Goal: Task Accomplishment & Management: Use online tool/utility

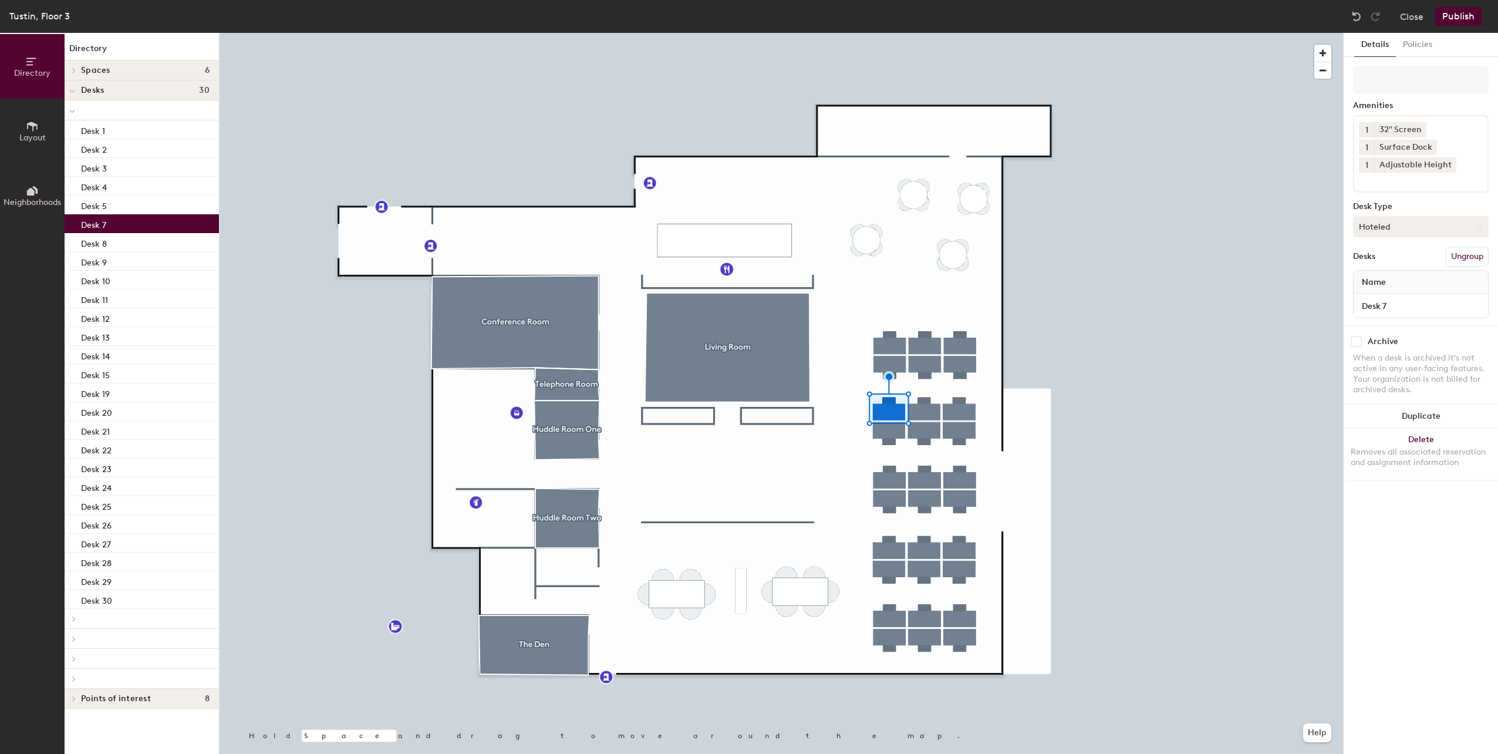
click at [1407, 227] on button "Hoteled" at bounding box center [1421, 226] width 136 height 21
click at [1396, 266] on div "Assigned" at bounding box center [1412, 263] width 117 height 18
click at [1381, 226] on button "Assigned" at bounding box center [1421, 226] width 136 height 21
click at [1410, 43] on button "Policies" at bounding box center [1417, 45] width 43 height 24
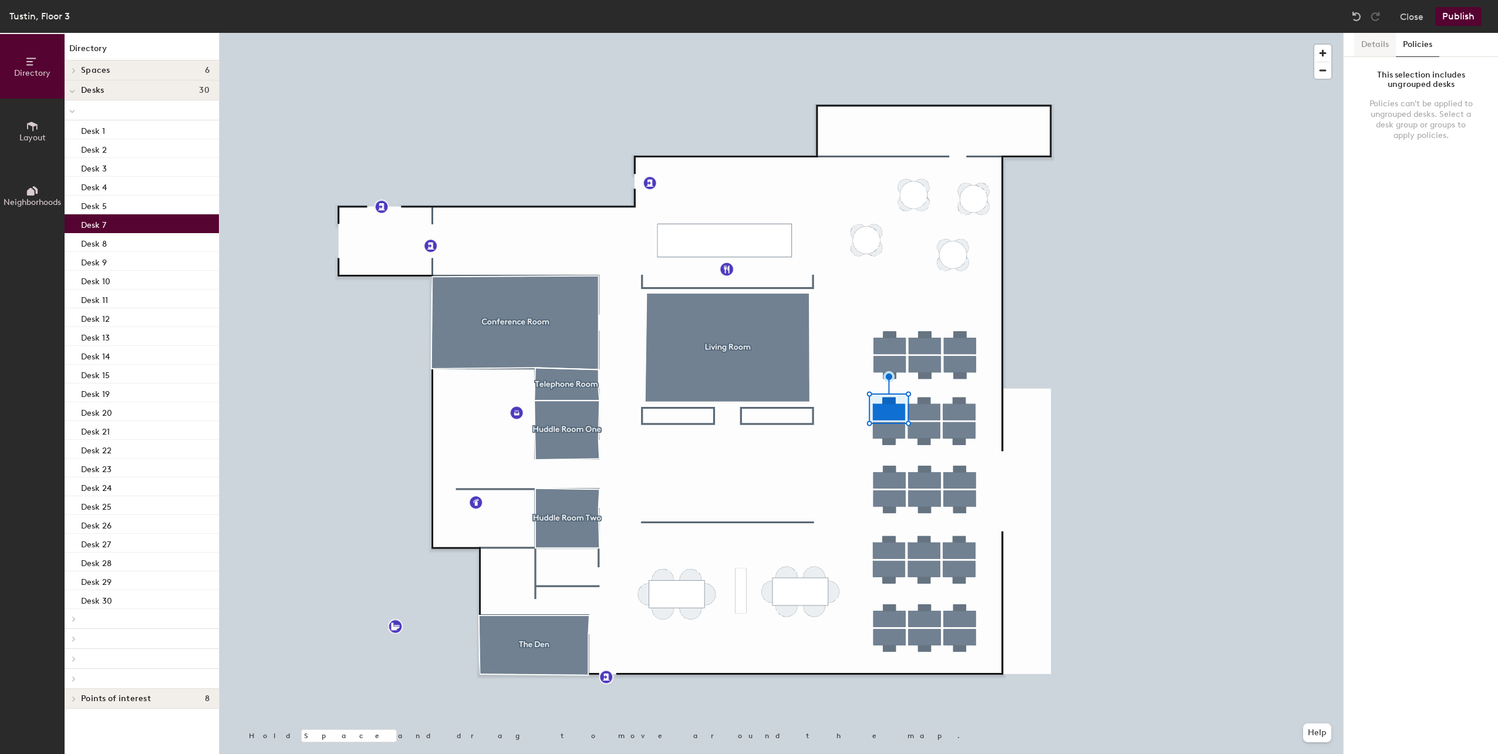
click at [1384, 42] on button "Details" at bounding box center [1376, 45] width 42 height 24
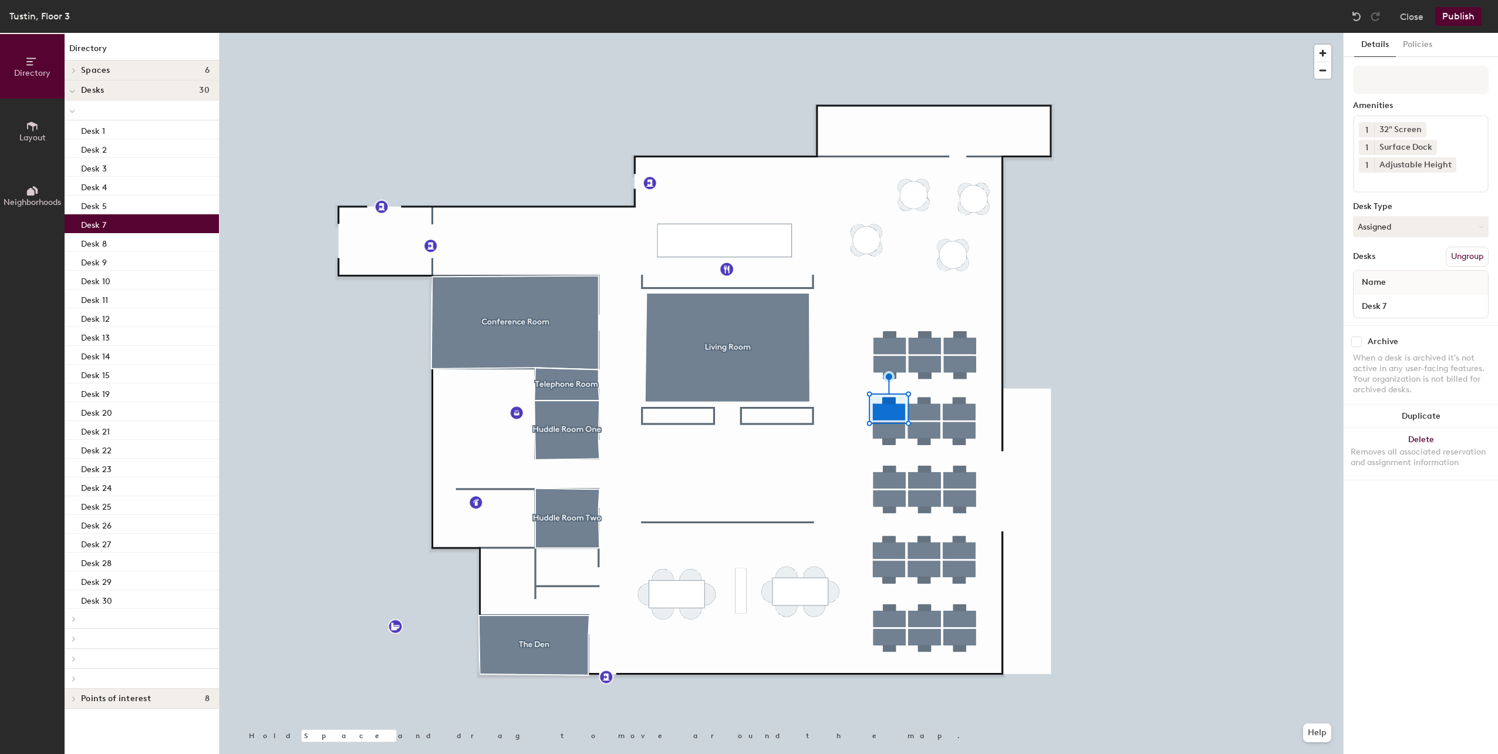
click at [1463, 12] on button "Publish" at bounding box center [1459, 16] width 46 height 19
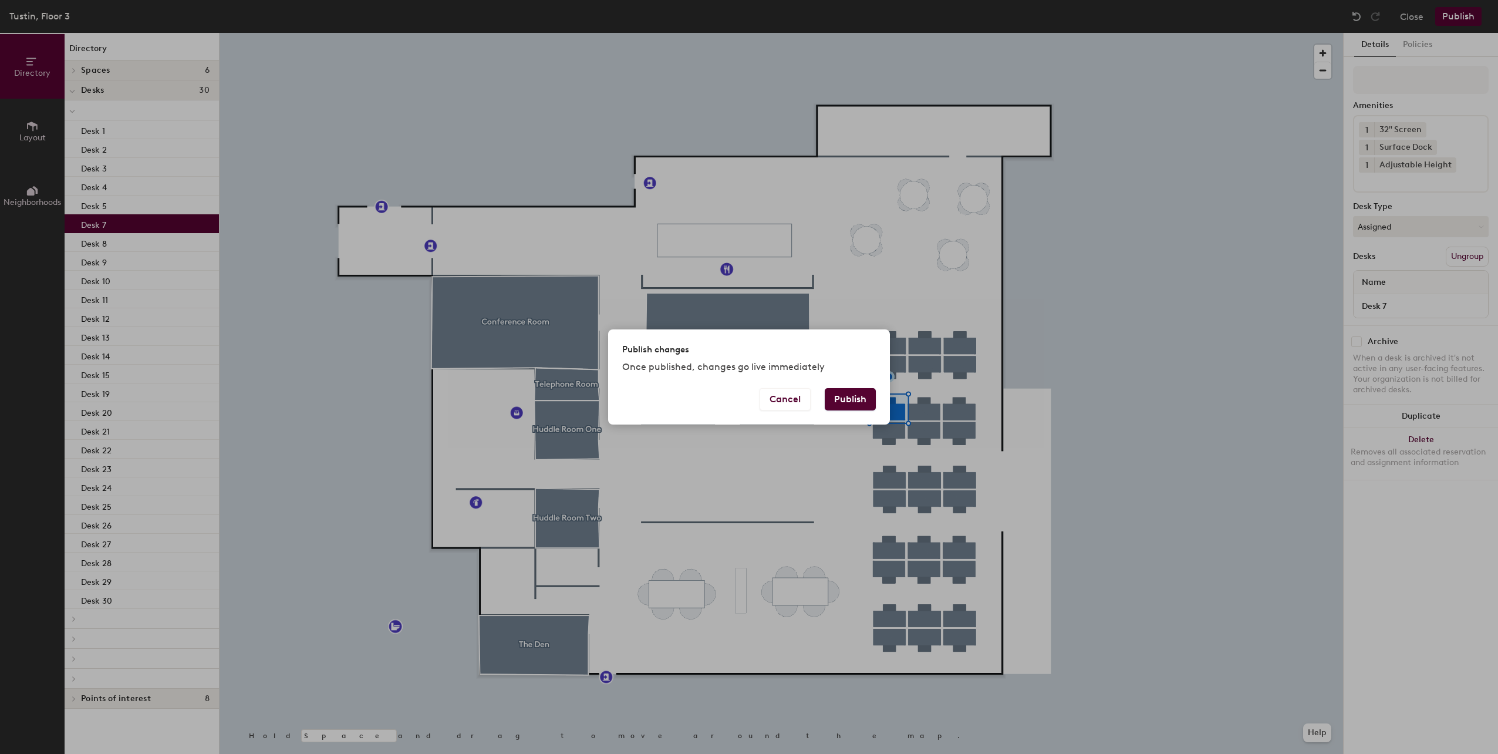
click at [845, 396] on button "Publish" at bounding box center [850, 399] width 51 height 22
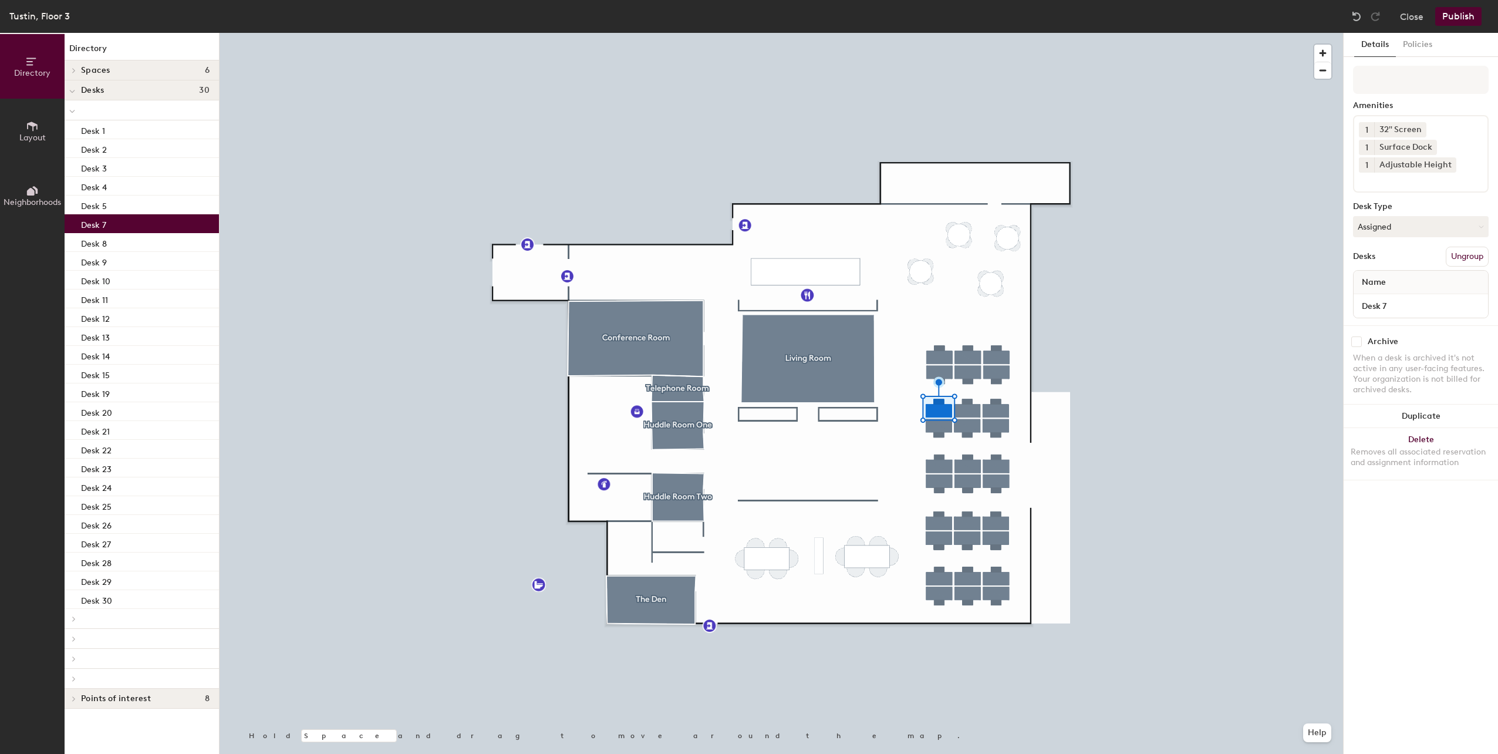
click at [1356, 343] on input "checkbox" at bounding box center [1357, 341] width 11 height 11
checkbox input "false"
click at [1396, 230] on button "Assigned" at bounding box center [1421, 226] width 136 height 21
click at [1387, 287] on div "Hot" at bounding box center [1412, 281] width 117 height 18
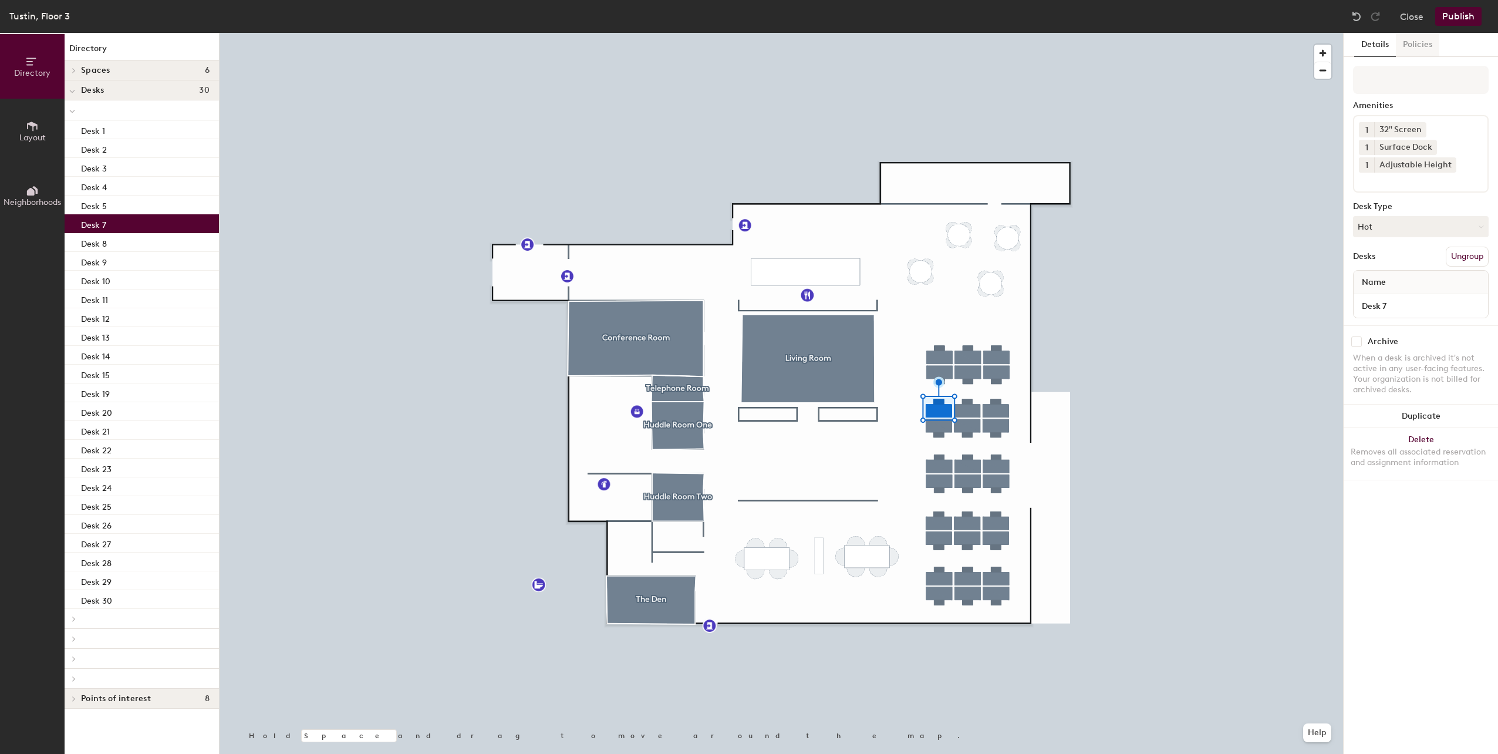
click at [1421, 43] on button "Policies" at bounding box center [1417, 45] width 43 height 24
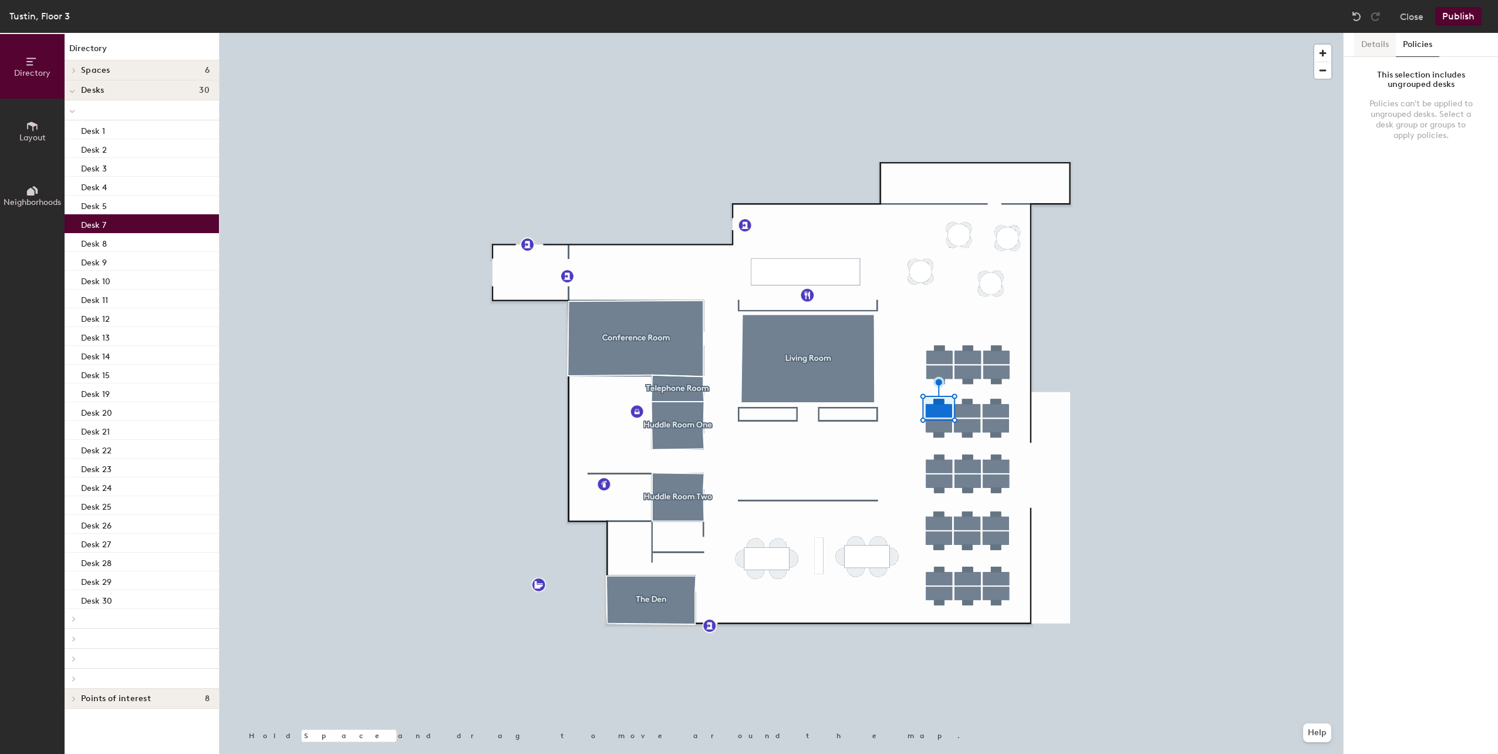
click at [1368, 47] on button "Details" at bounding box center [1376, 45] width 42 height 24
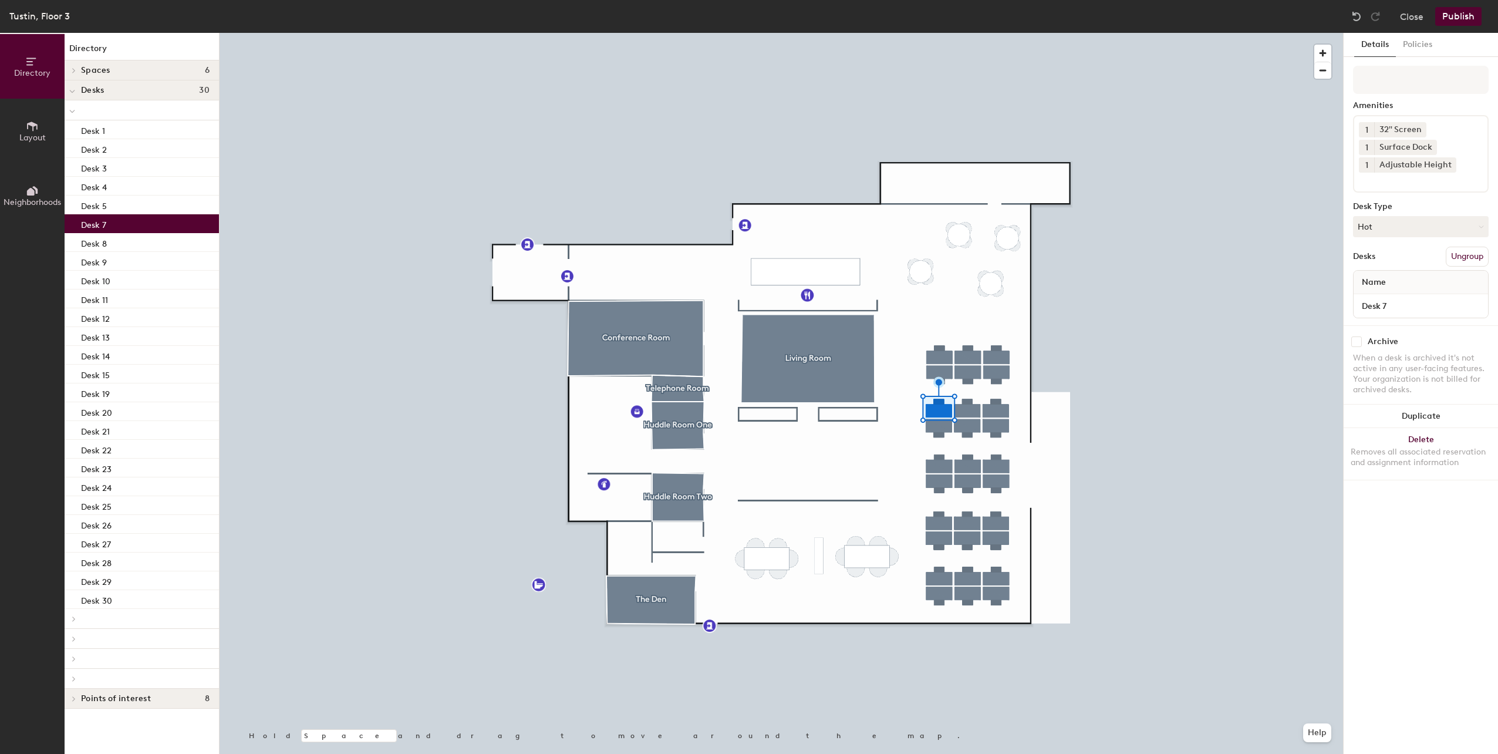
click at [1474, 261] on button "Ungroup" at bounding box center [1467, 257] width 43 height 20
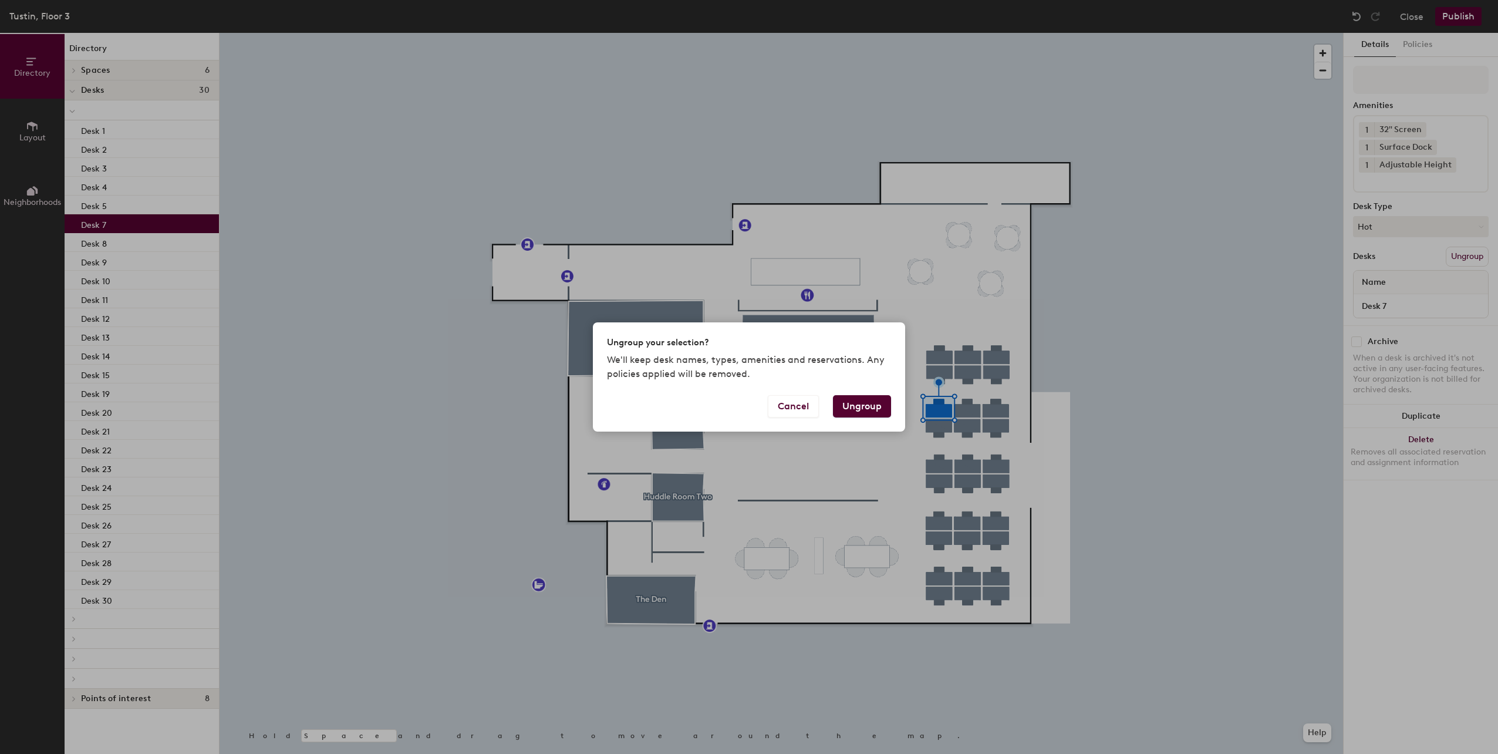
click at [868, 403] on button "Ungroup" at bounding box center [862, 406] width 58 height 22
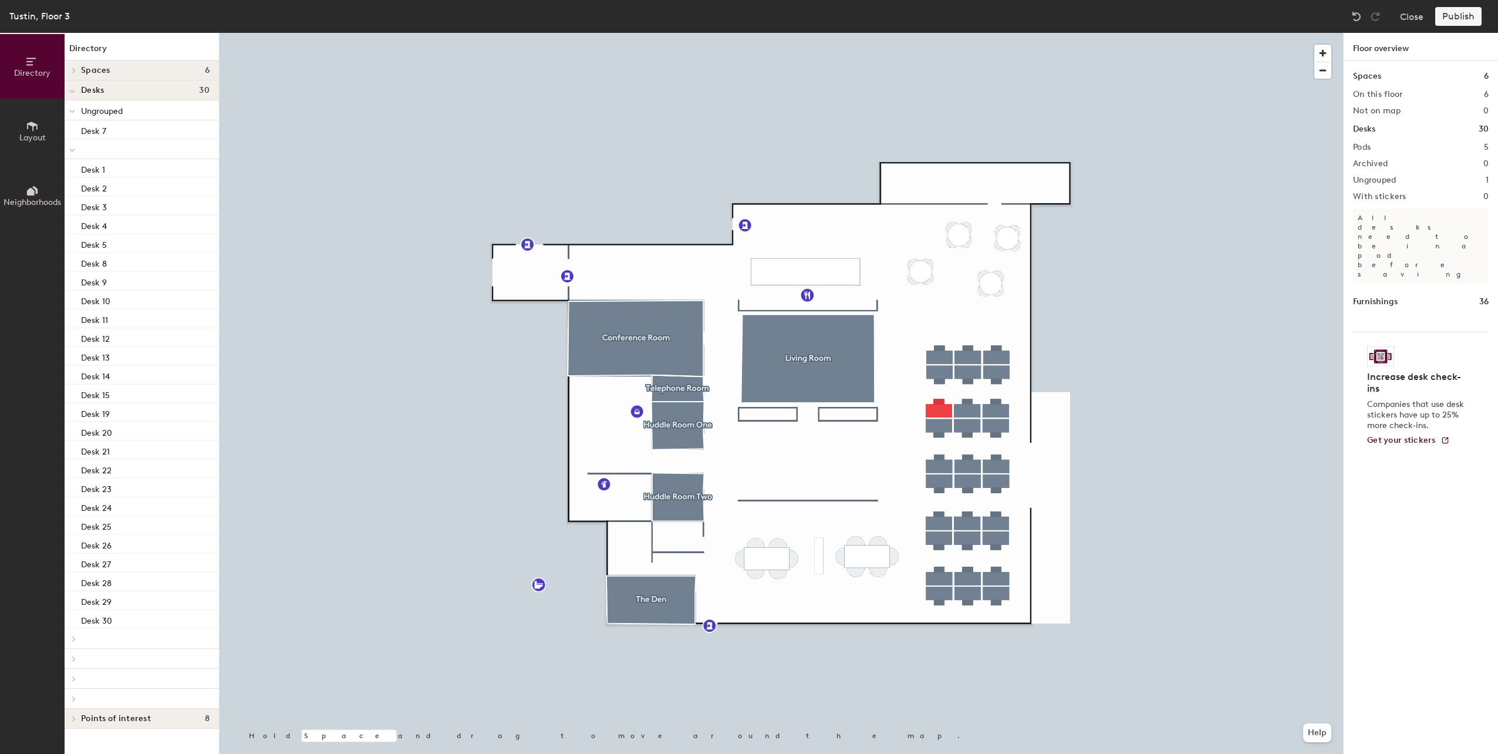
click at [1452, 10] on div "Publish" at bounding box center [1462, 16] width 53 height 19
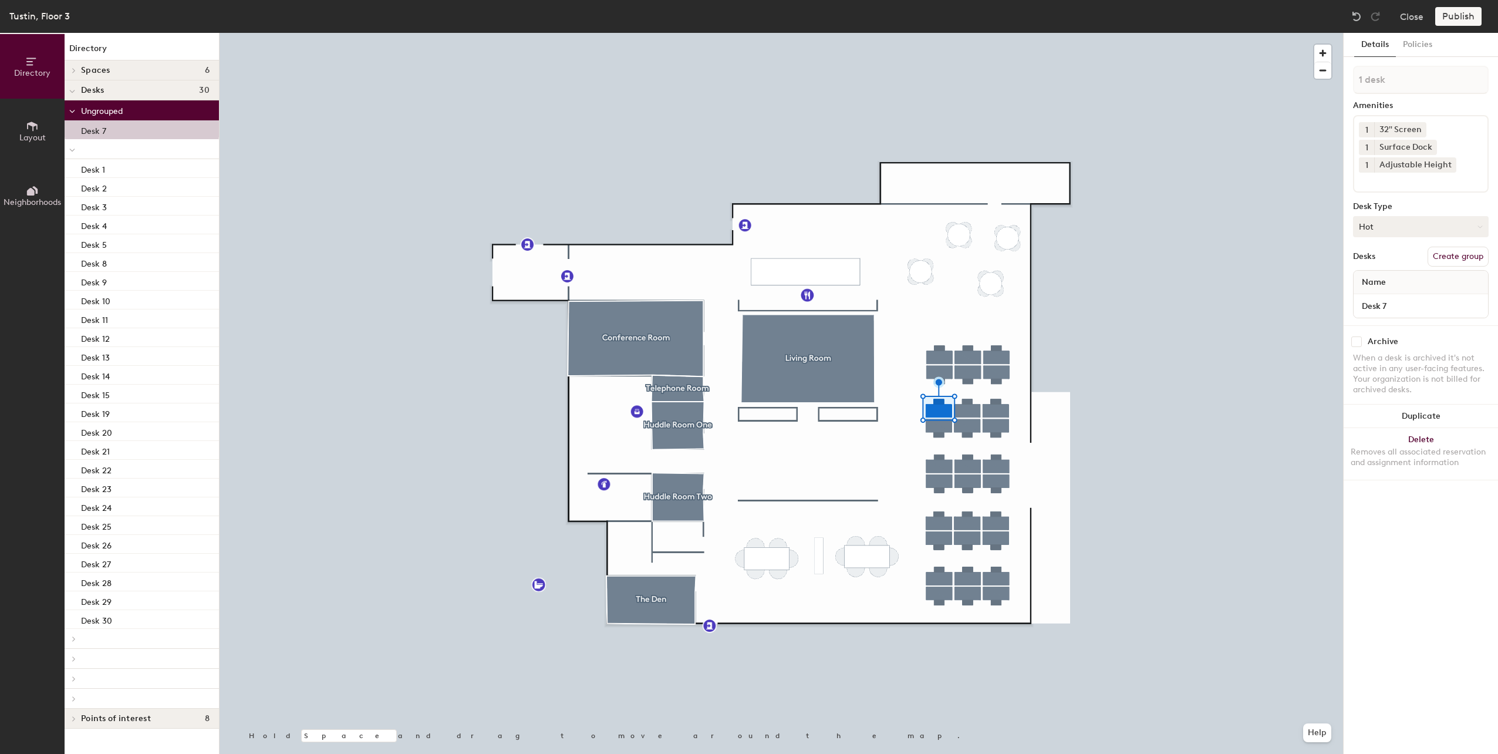
click at [1409, 228] on button "Hot" at bounding box center [1421, 226] width 136 height 21
click at [1405, 224] on button "Hot" at bounding box center [1421, 226] width 136 height 21
click at [1378, 256] on div "Assigned" at bounding box center [1412, 263] width 117 height 18
click at [1449, 12] on div "Publish" at bounding box center [1462, 16] width 53 height 19
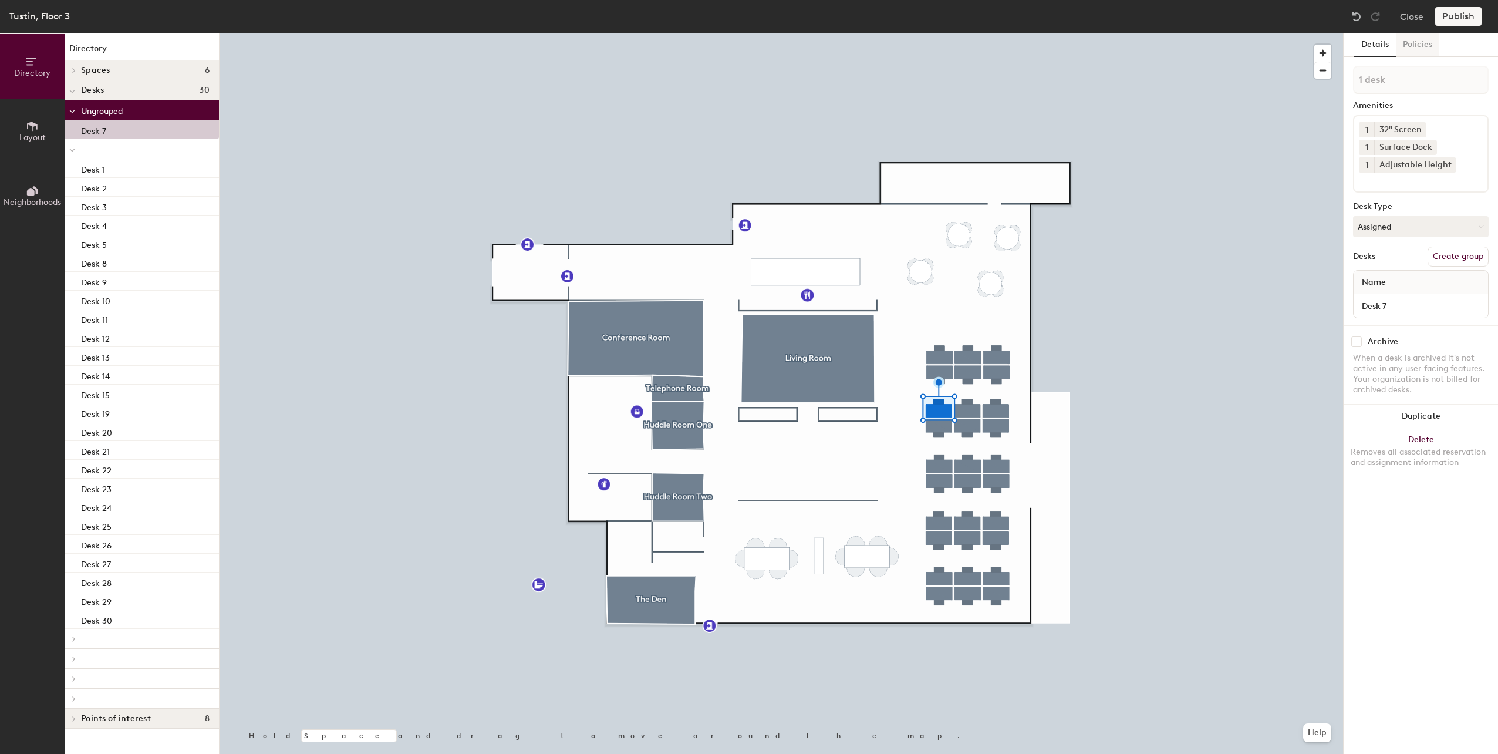
click at [1414, 42] on button "Policies" at bounding box center [1417, 45] width 43 height 24
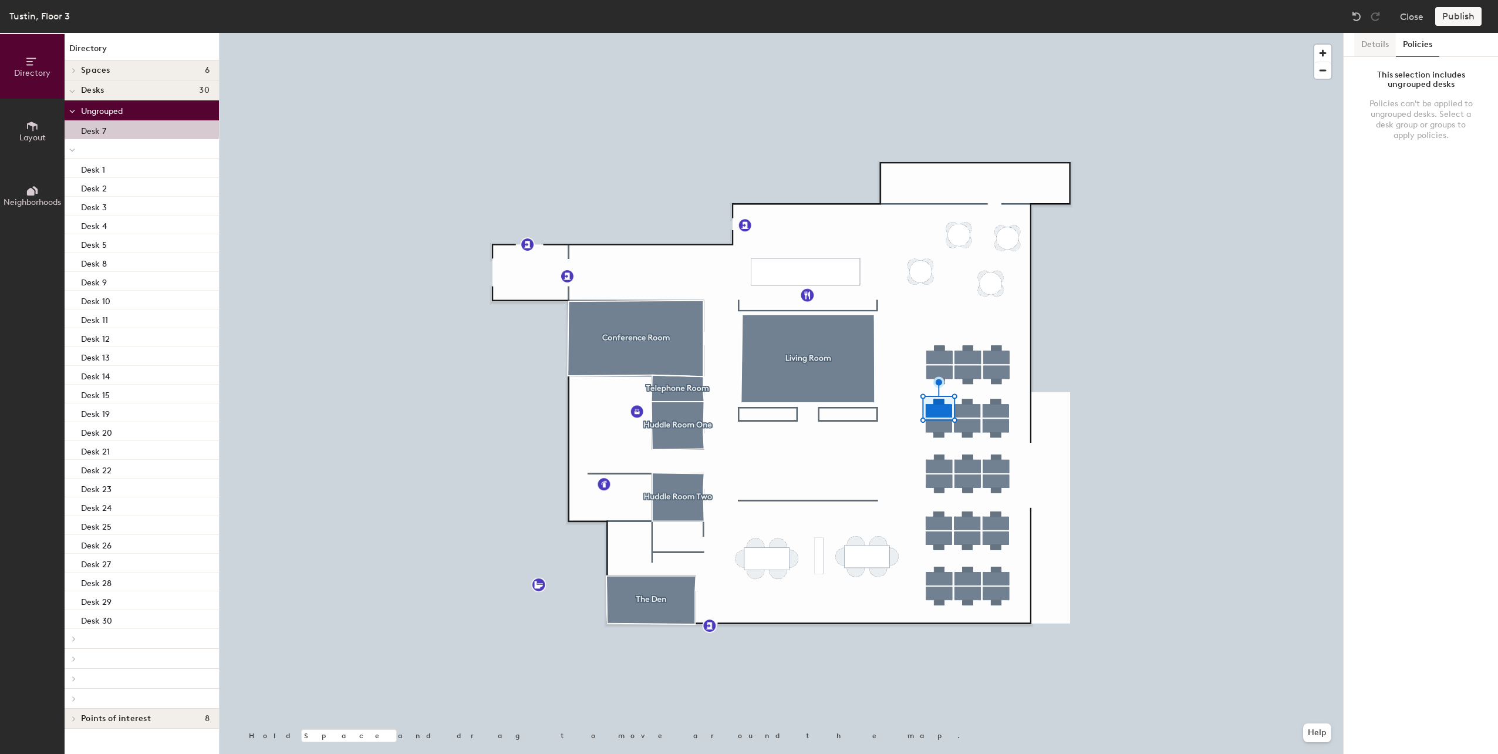
click at [1373, 42] on button "Details" at bounding box center [1376, 45] width 42 height 24
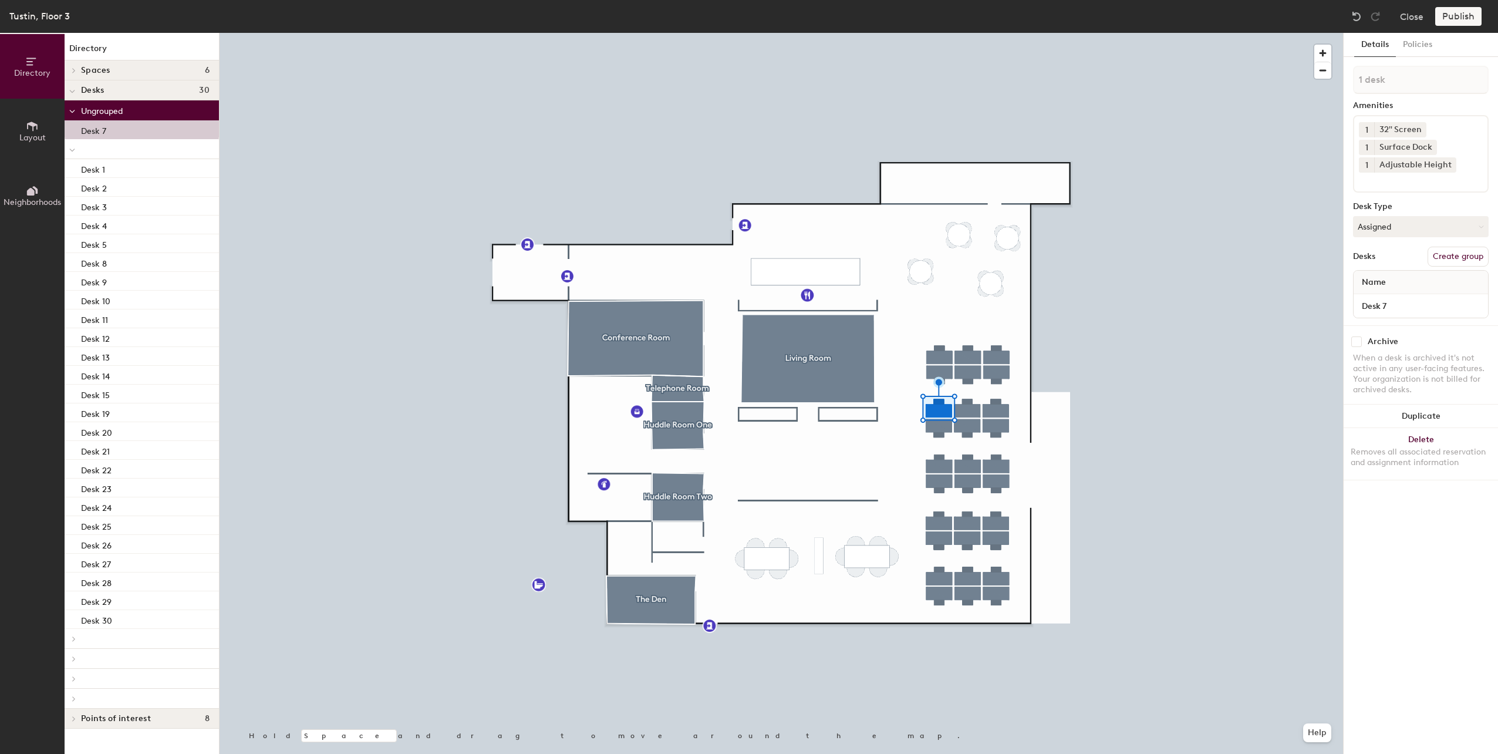
click at [1456, 16] on div "Publish" at bounding box center [1462, 16] width 53 height 19
click at [1412, 21] on button "Close" at bounding box center [1411, 16] width 23 height 19
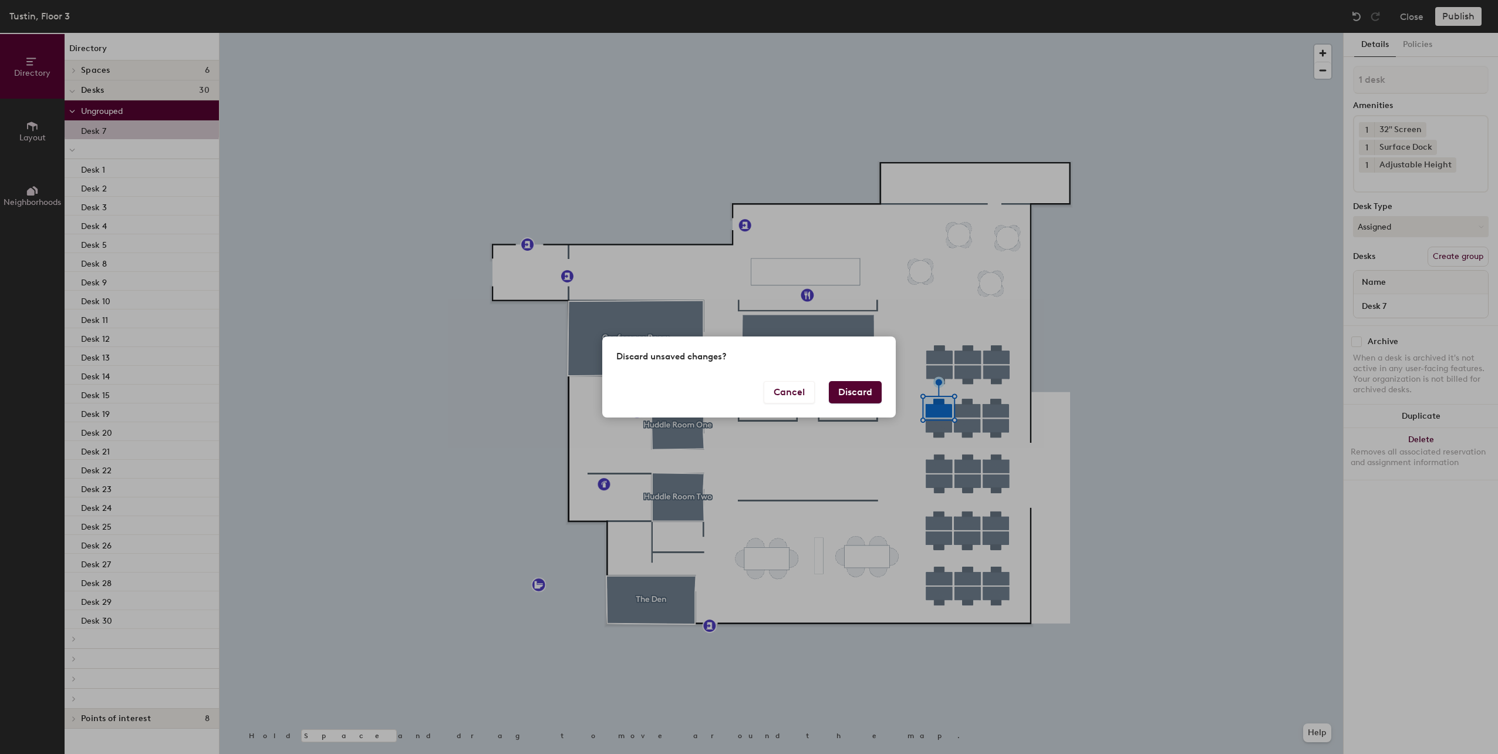
click at [867, 393] on button "Discard" at bounding box center [855, 392] width 53 height 22
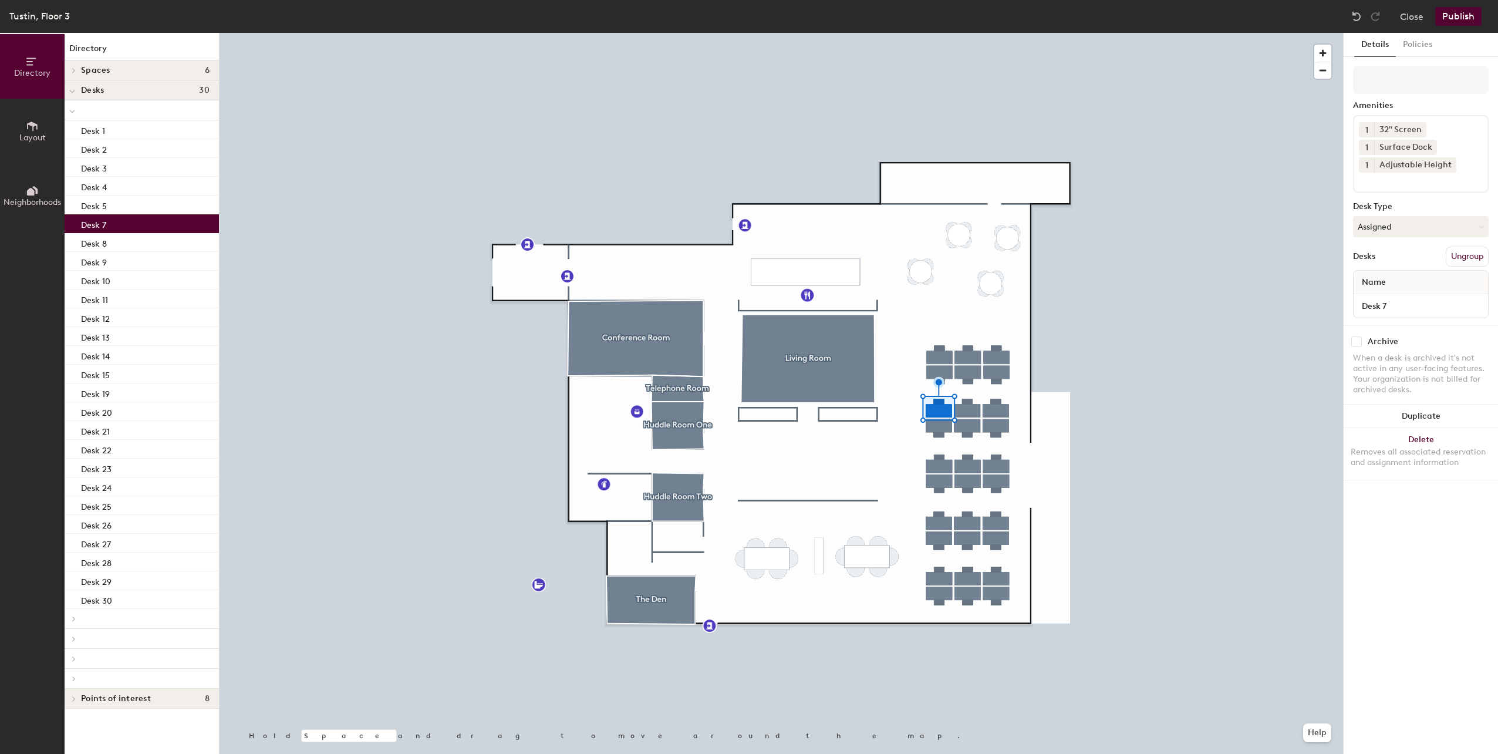
click at [41, 132] on button "Layout" at bounding box center [32, 131] width 65 height 65
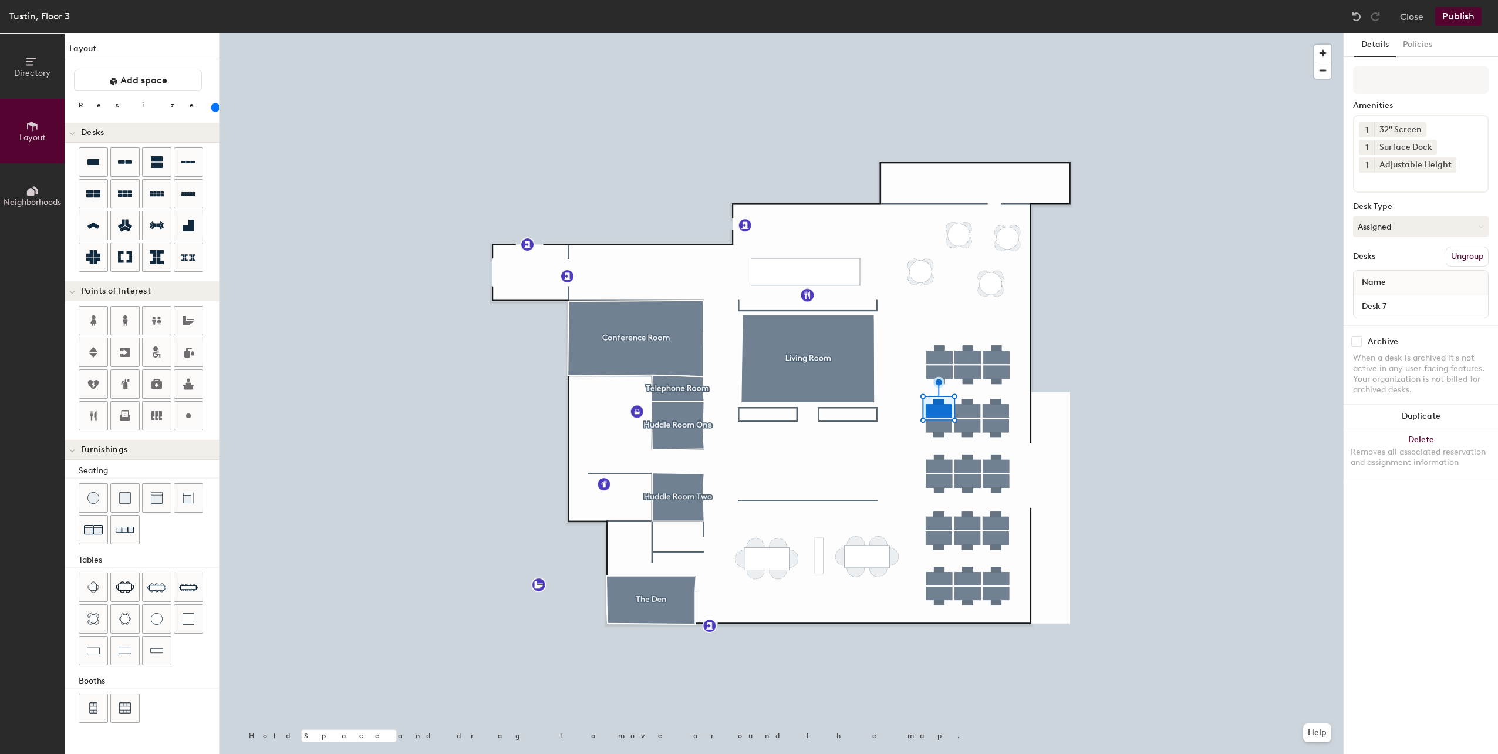
click at [39, 187] on button "Neighborhoods" at bounding box center [32, 195] width 65 height 65
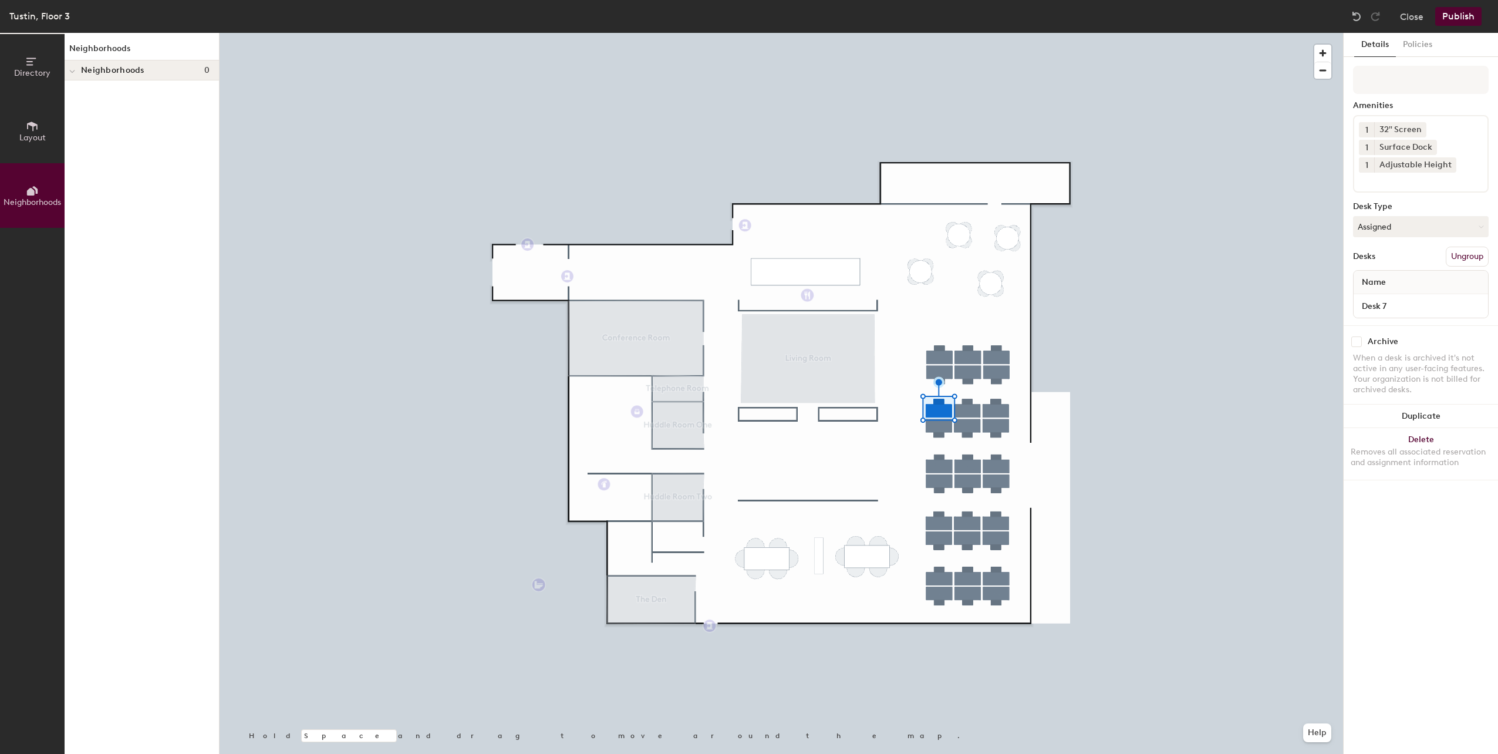
click at [27, 78] on span "Directory" at bounding box center [32, 73] width 36 height 10
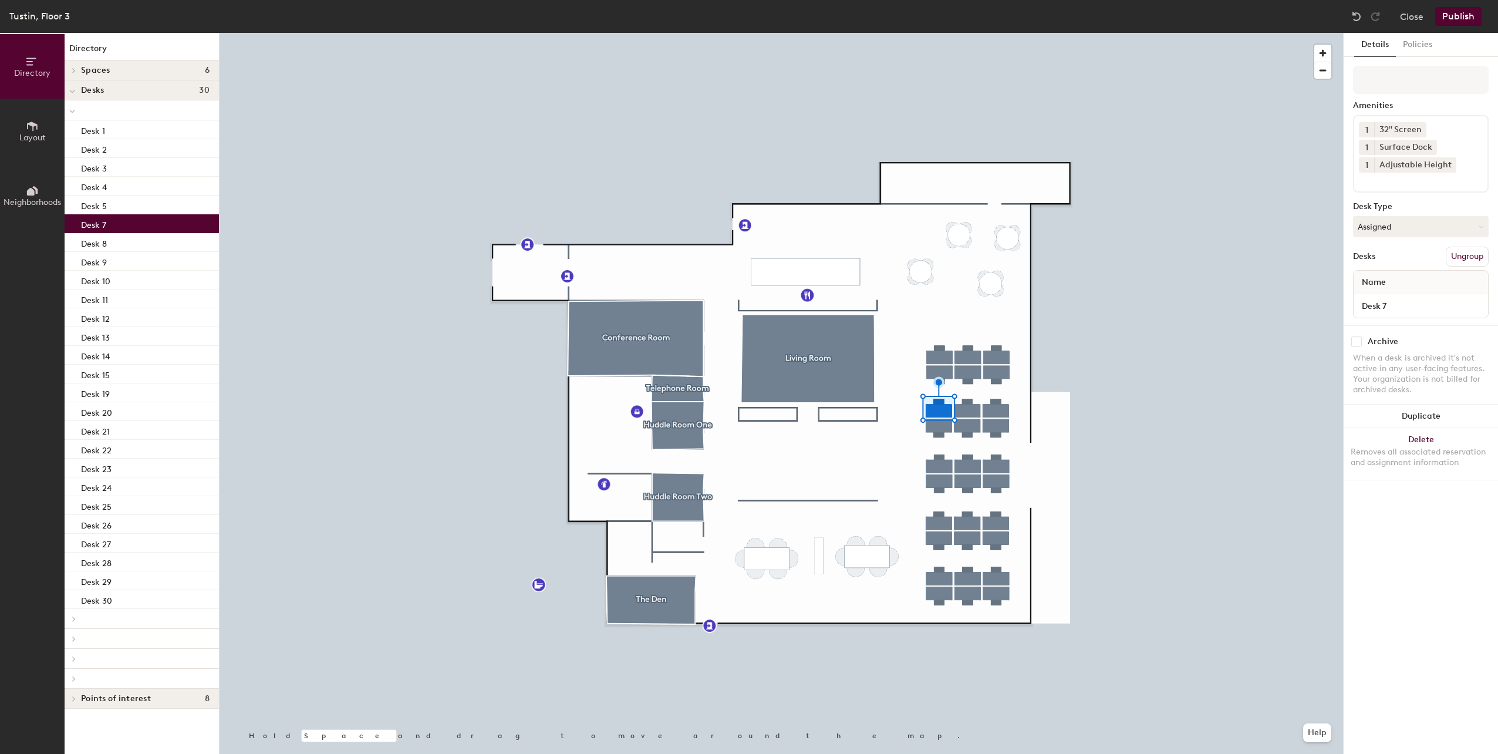
click at [1476, 256] on button "Ungroup" at bounding box center [1467, 257] width 43 height 20
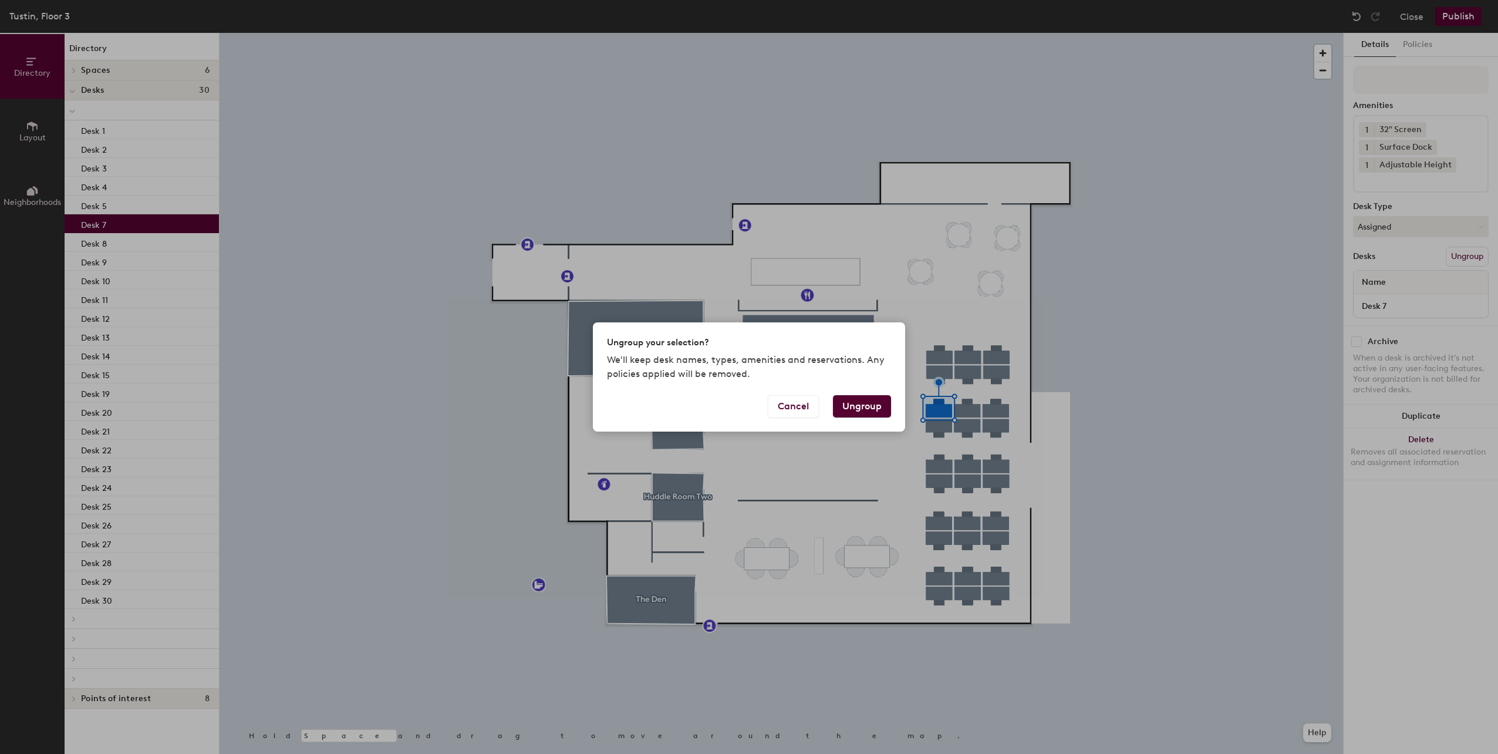
click at [860, 401] on button "Ungroup" at bounding box center [862, 406] width 58 height 22
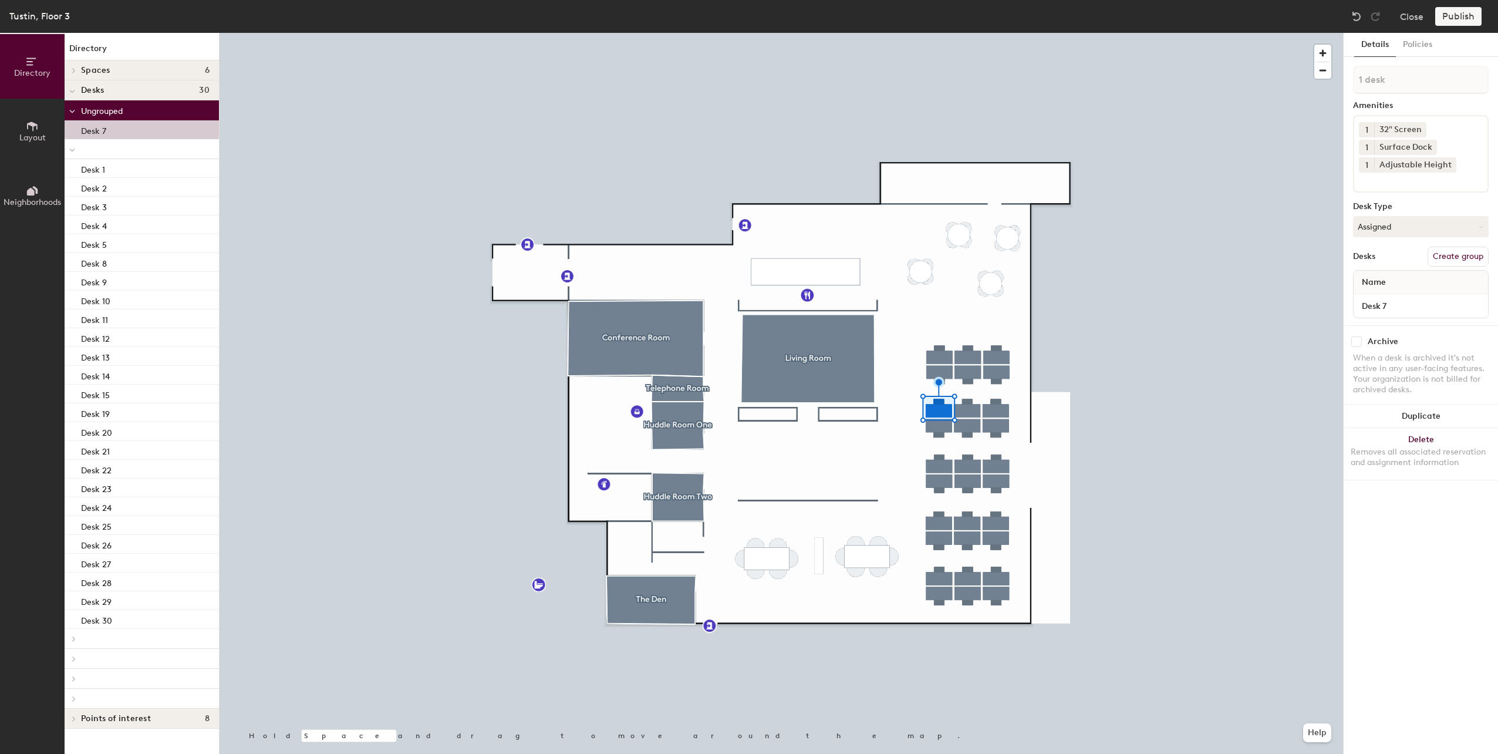
click at [1463, 18] on div "Publish" at bounding box center [1462, 16] width 53 height 19
click at [1463, 14] on div "Publish" at bounding box center [1462, 16] width 53 height 19
click at [1358, 342] on input "checkbox" at bounding box center [1357, 341] width 11 height 11
checkbox input "true"
click at [1459, 15] on div "Publish" at bounding box center [1462, 16] width 53 height 19
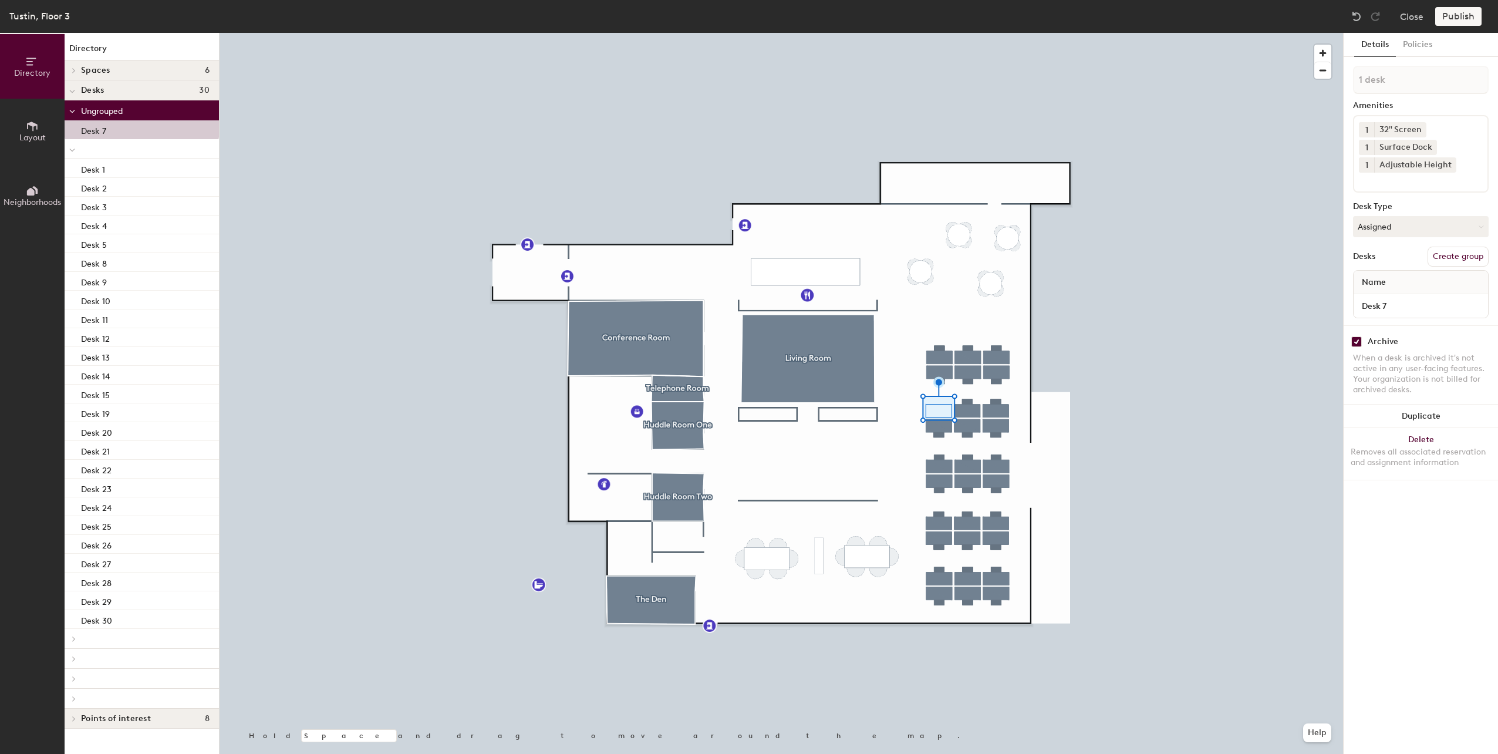
click at [1457, 255] on button "Create group" at bounding box center [1458, 257] width 61 height 20
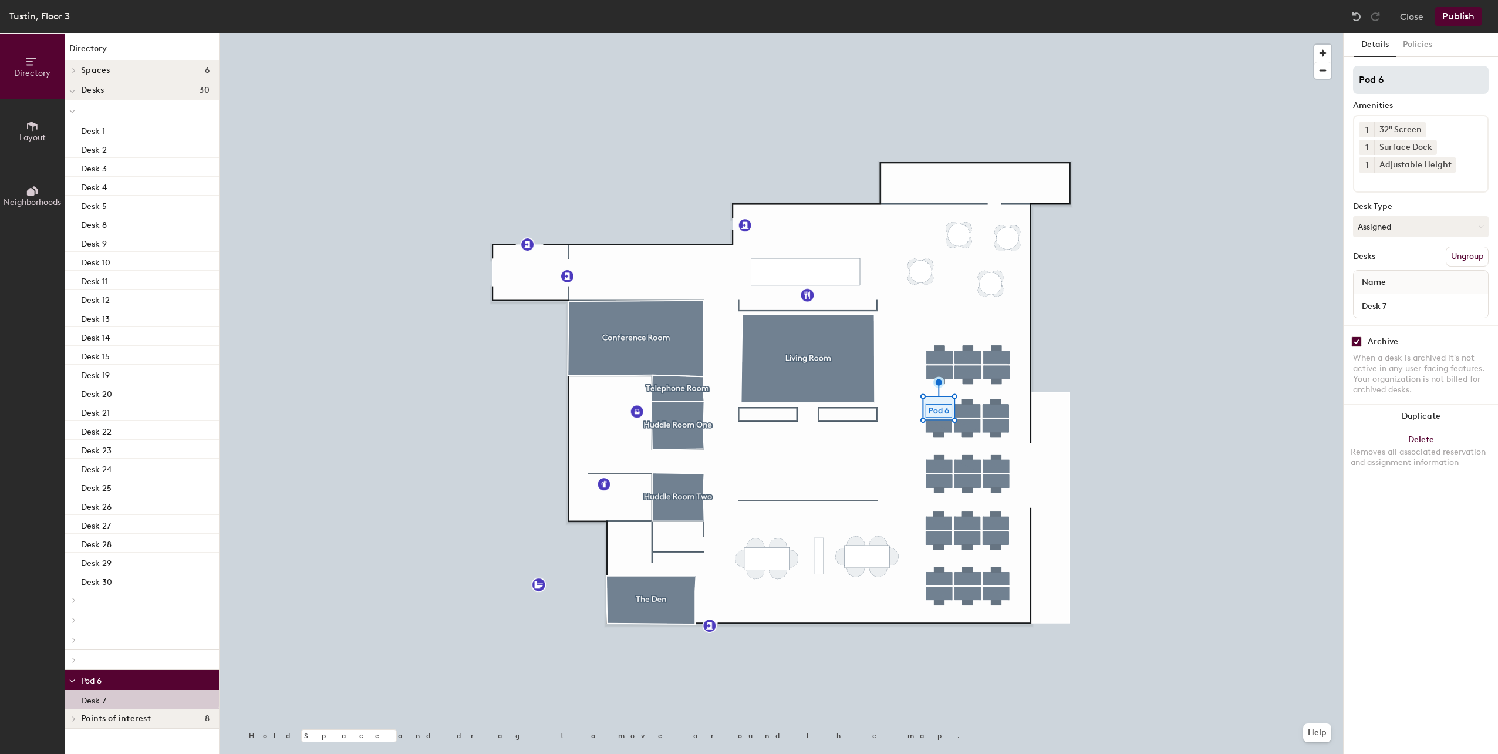
drag, startPoint x: 1400, startPoint y: 79, endPoint x: 1353, endPoint y: 79, distance: 46.4
click at [1353, 79] on input "Pod 6" at bounding box center [1421, 80] width 136 height 28
drag, startPoint x: 1380, startPoint y: 80, endPoint x: 1359, endPoint y: 78, distance: 21.3
click at [1359, 78] on input "NA" at bounding box center [1421, 80] width 136 height 28
type input "B"
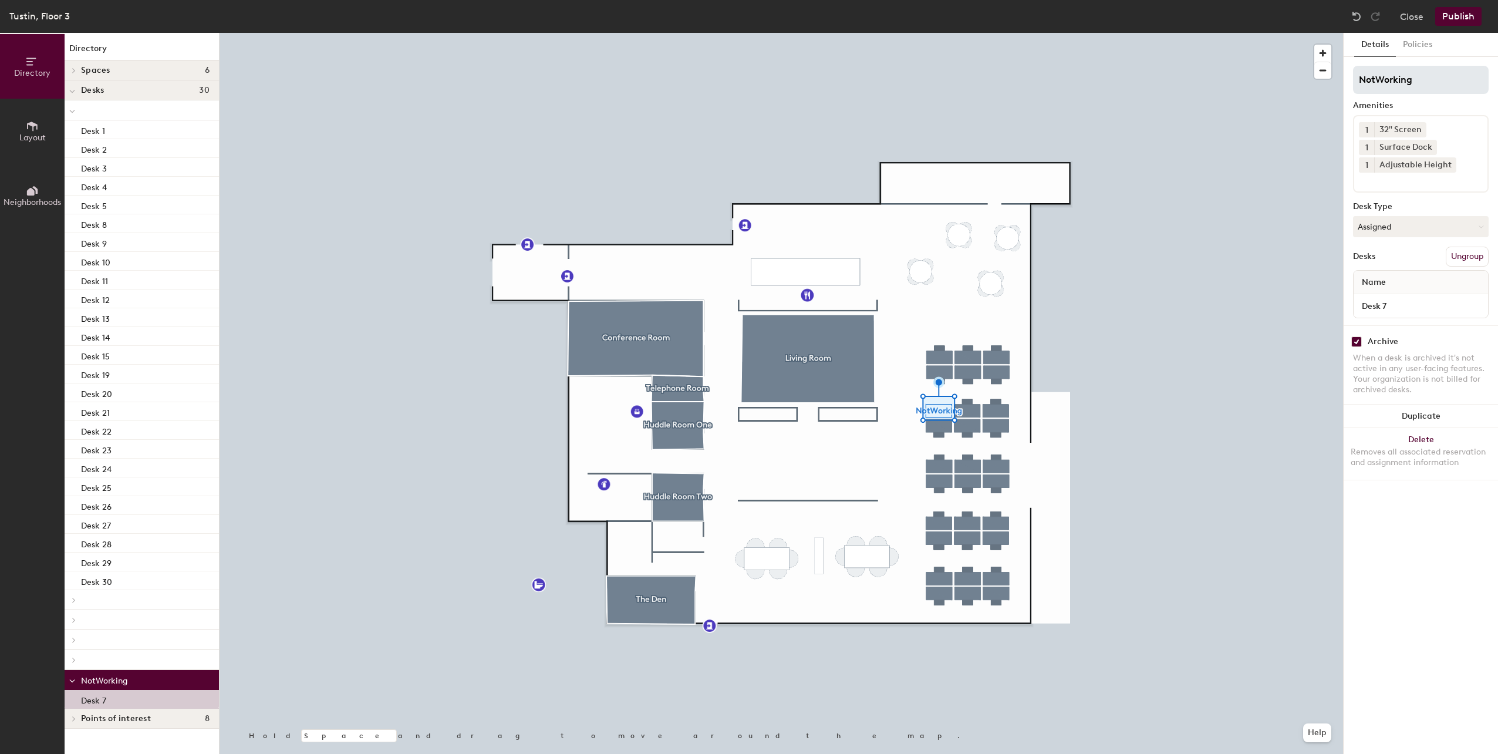
drag, startPoint x: 1423, startPoint y: 79, endPoint x: 1354, endPoint y: 79, distance: 68.7
click at [1354, 79] on input "NotWorking" at bounding box center [1421, 80] width 136 height 28
type input "N/A"
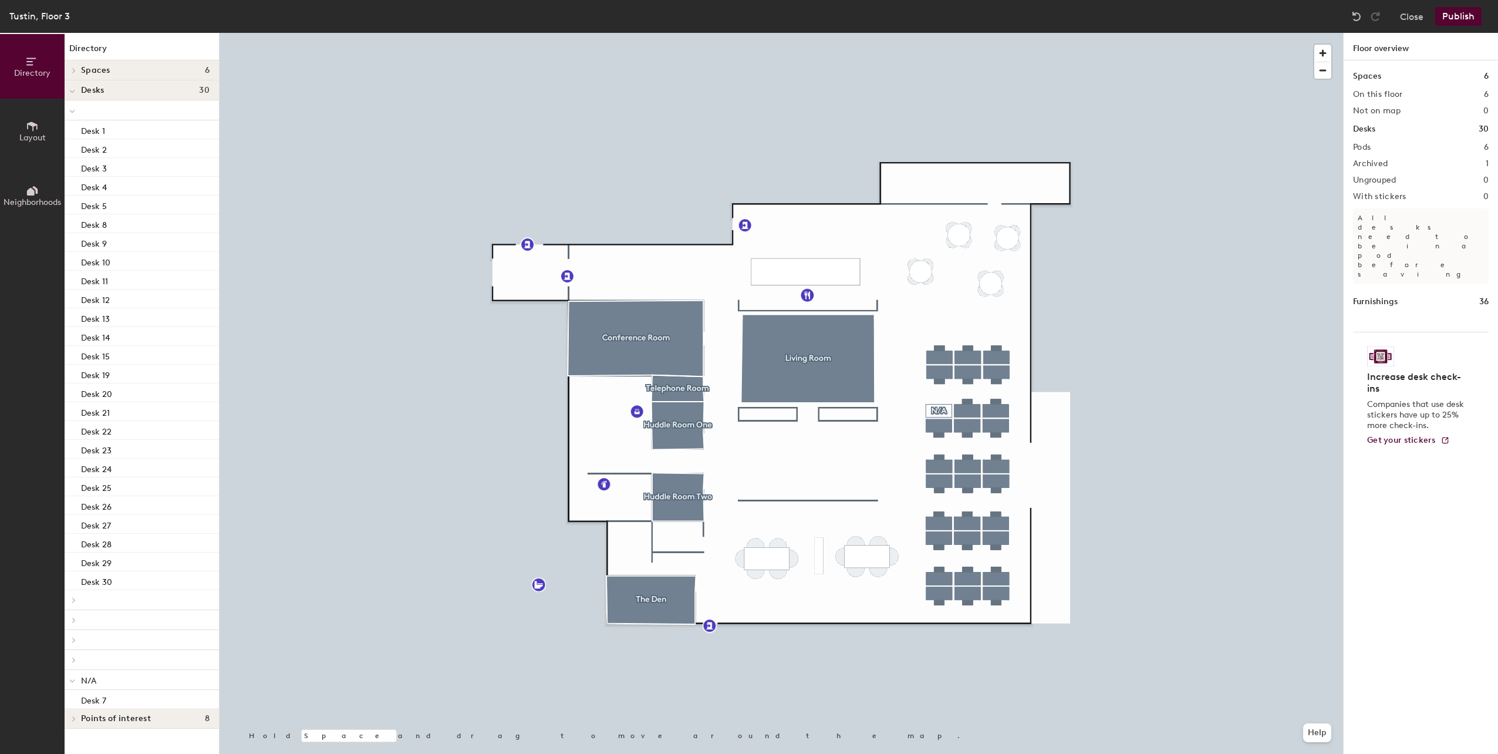
click at [1456, 16] on button "Publish" at bounding box center [1459, 16] width 46 height 19
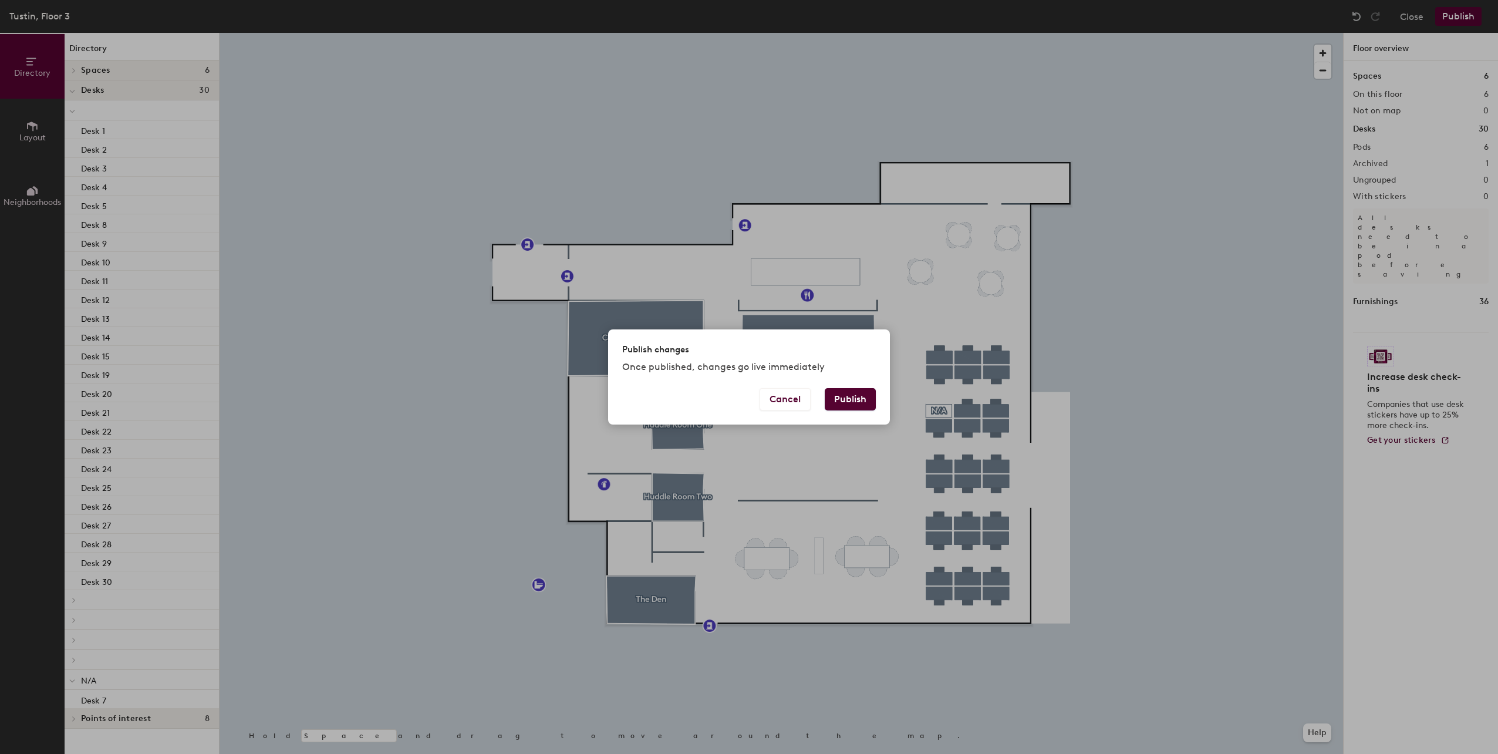
click at [834, 404] on button "Publish" at bounding box center [850, 399] width 51 height 22
